Goal: Task Accomplishment & Management: Use online tool/utility

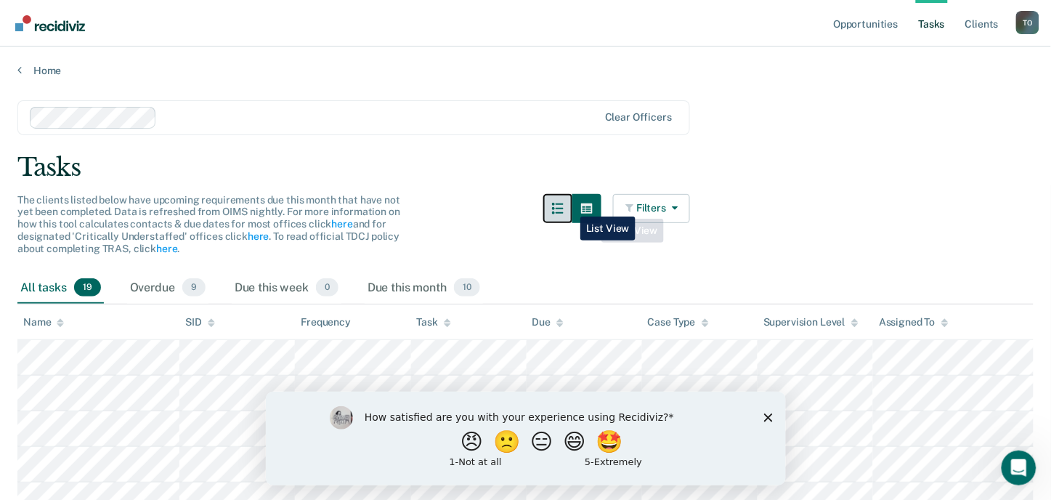
drag, startPoint x: 574, startPoint y: 206, endPoint x: 581, endPoint y: 211, distance: 8.9
click at [572, 207] on button "button" at bounding box center [557, 208] width 29 height 29
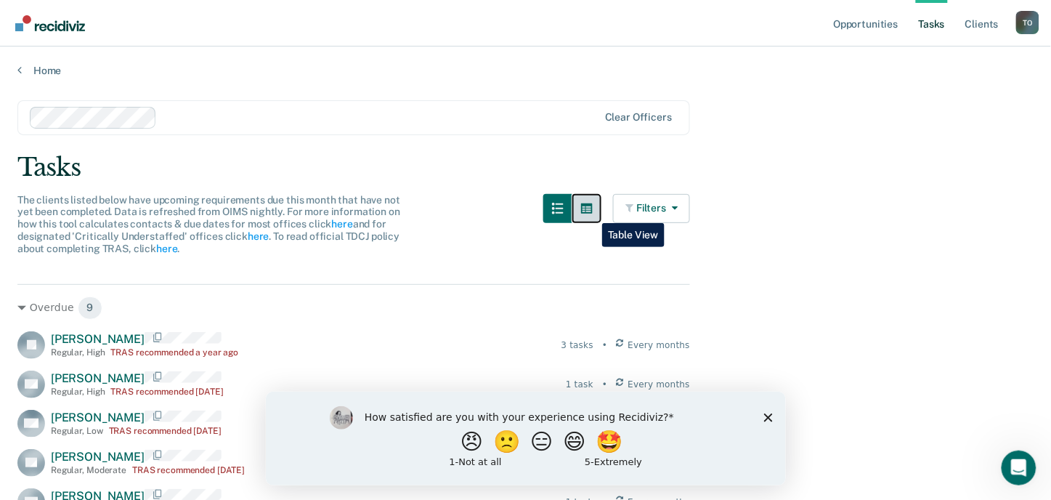
click at [590, 213] on icon "button" at bounding box center [587, 209] width 12 height 12
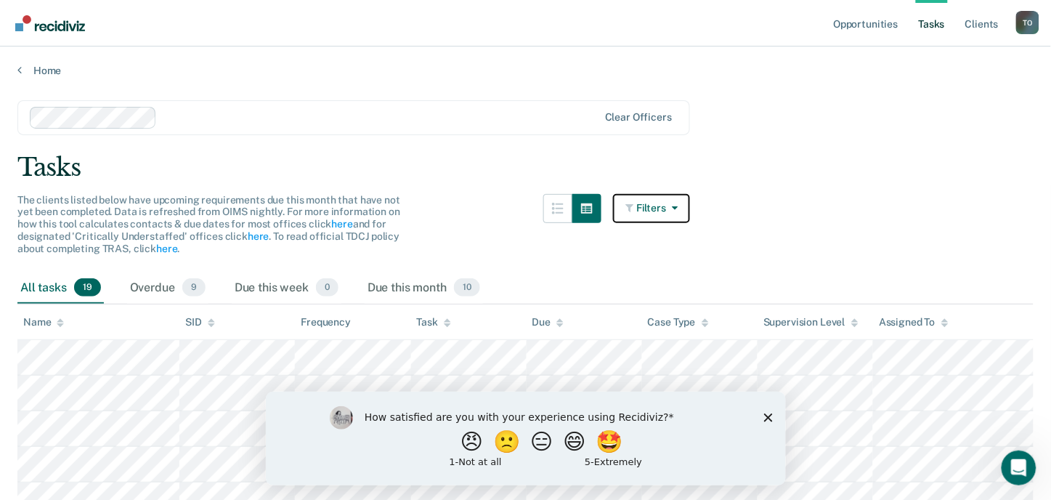
click at [629, 206] on button "Filters" at bounding box center [651, 208] width 77 height 29
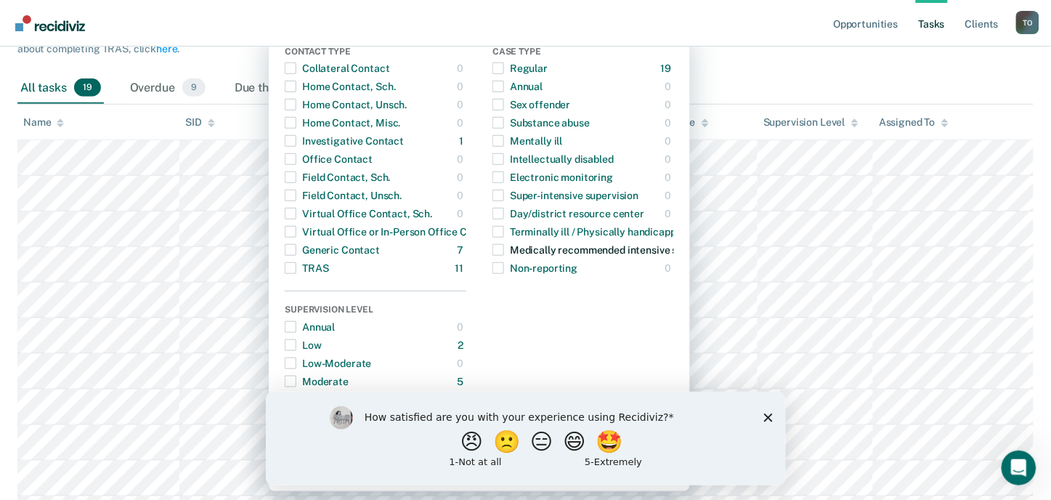
scroll to position [161, 0]
